Goal: Information Seeking & Learning: Learn about a topic

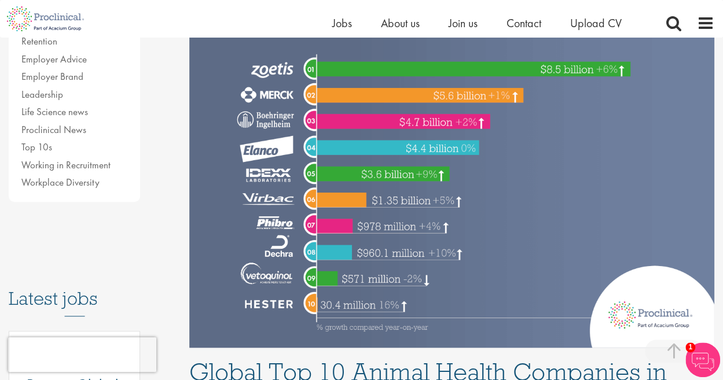
scroll to position [347, 0]
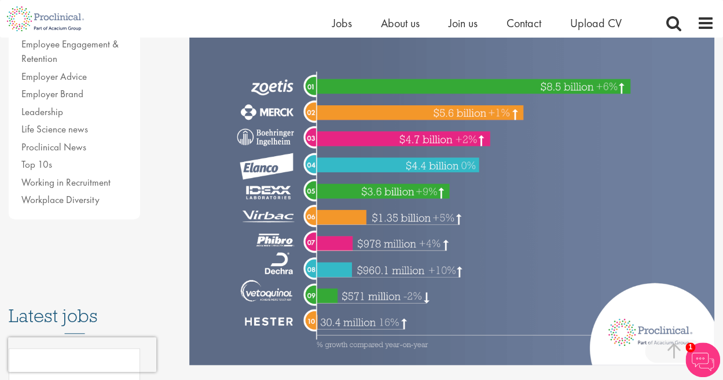
click at [684, 145] on img at bounding box center [451, 147] width 525 height 438
click at [652, 326] on img at bounding box center [451, 147] width 525 height 438
click at [655, 154] on img at bounding box center [451, 147] width 525 height 438
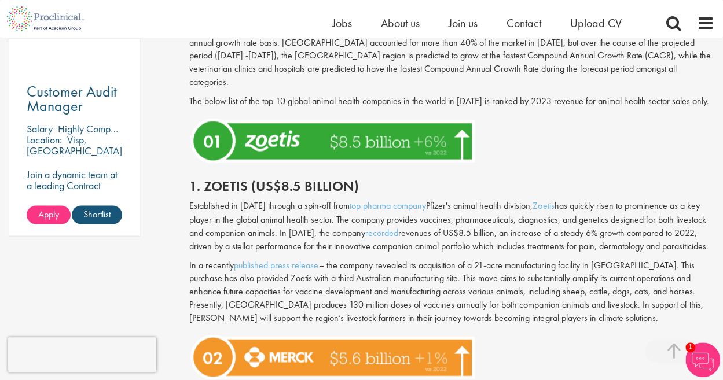
scroll to position [926, 0]
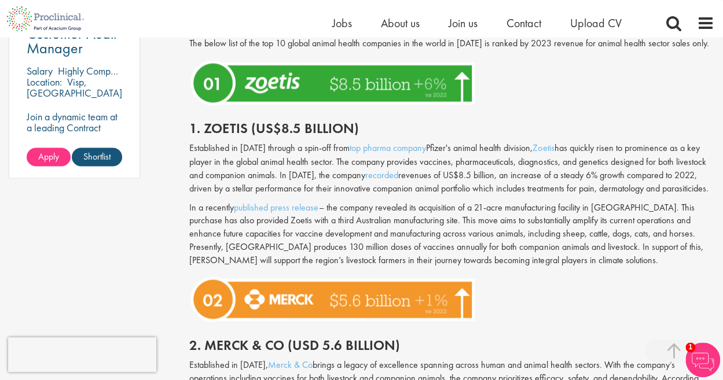
click at [512, 207] on p "In a recently published press release – the company revealed its acquisition of…" at bounding box center [451, 234] width 525 height 66
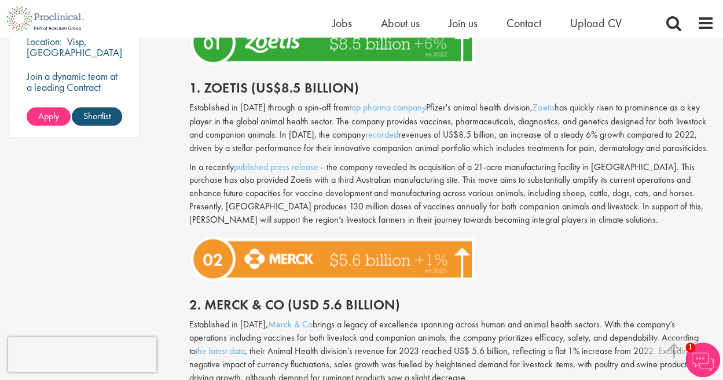
scroll to position [984, 0]
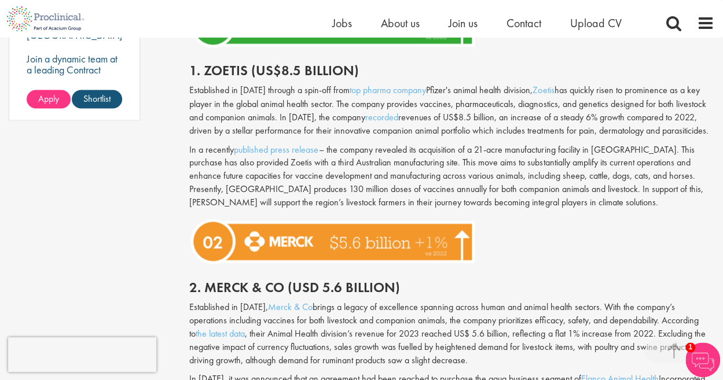
click at [651, 229] on div at bounding box center [452, 241] width 543 height 53
click at [307, 148] on p "In a recently published press release – the company revealed its acquisition of…" at bounding box center [451, 176] width 525 height 66
drag, startPoint x: 243, startPoint y: 149, endPoint x: 351, endPoint y: 152, distance: 108.3
click at [351, 152] on p "In a recently published press release – the company revealed its acquisition of…" at bounding box center [451, 176] width 525 height 66
click at [344, 162] on p "In a recently published press release – the company revealed its acquisition of…" at bounding box center [451, 176] width 525 height 66
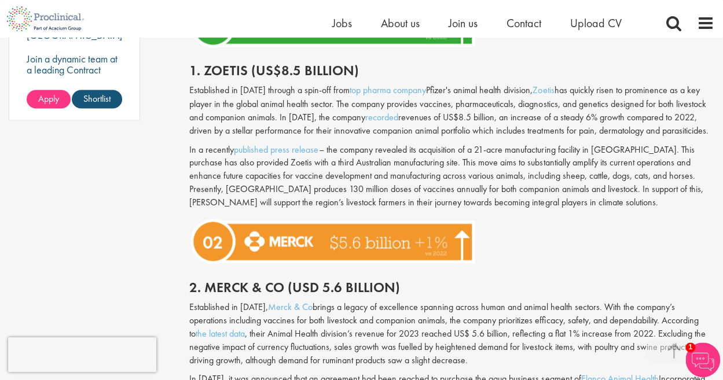
click at [519, 143] on p "In a recently published press release – the company revealed its acquisition of…" at bounding box center [451, 176] width 525 height 66
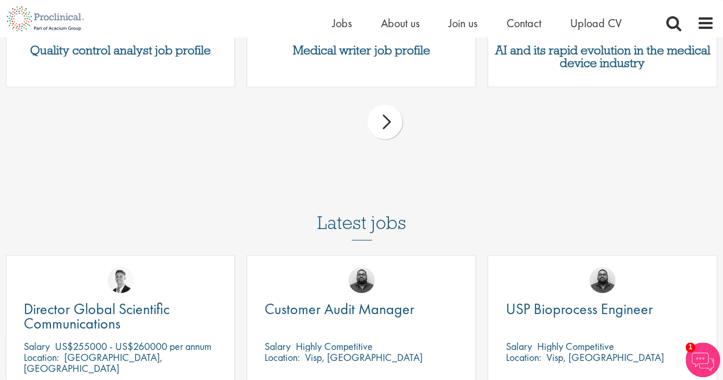
scroll to position [3764, 0]
